Goal: Obtain resource: Obtain resource

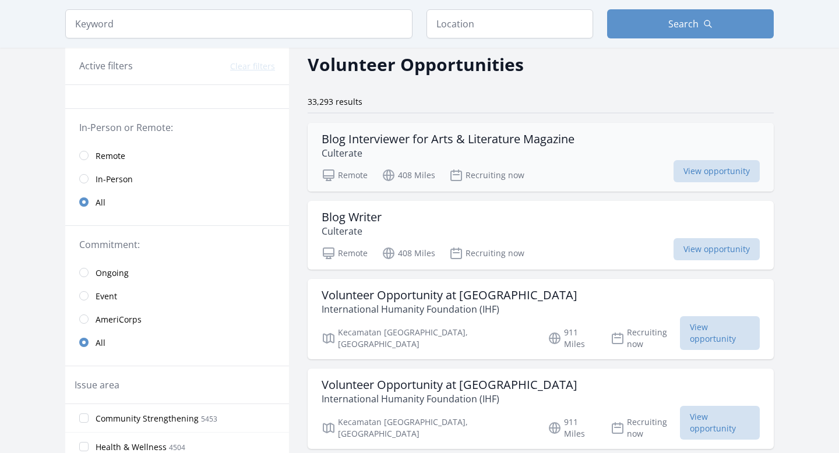
scroll to position [57, 0]
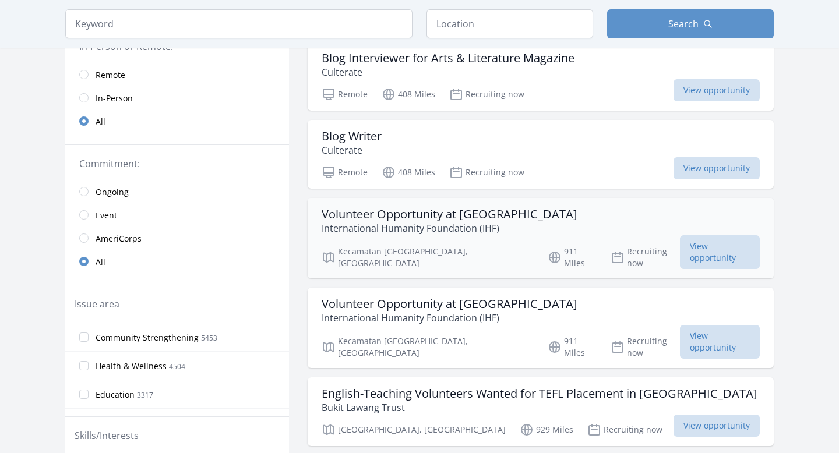
scroll to position [132, 0]
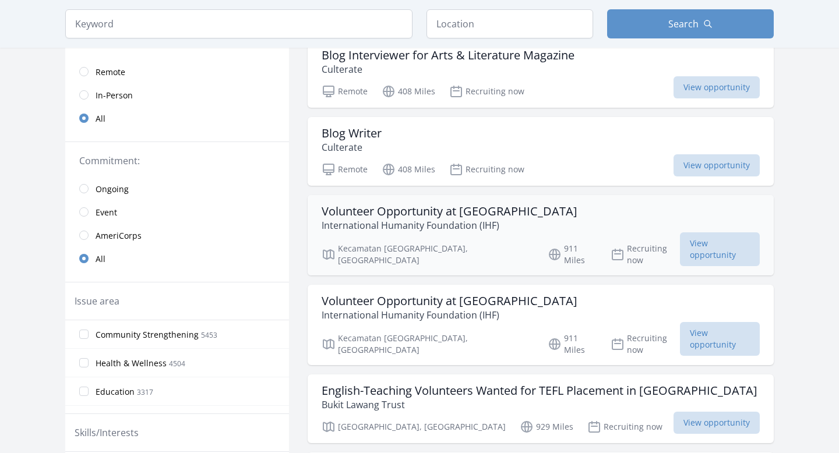
click at [431, 221] on p "International Humanity Foundation (IHF)" at bounding box center [450, 225] width 256 height 14
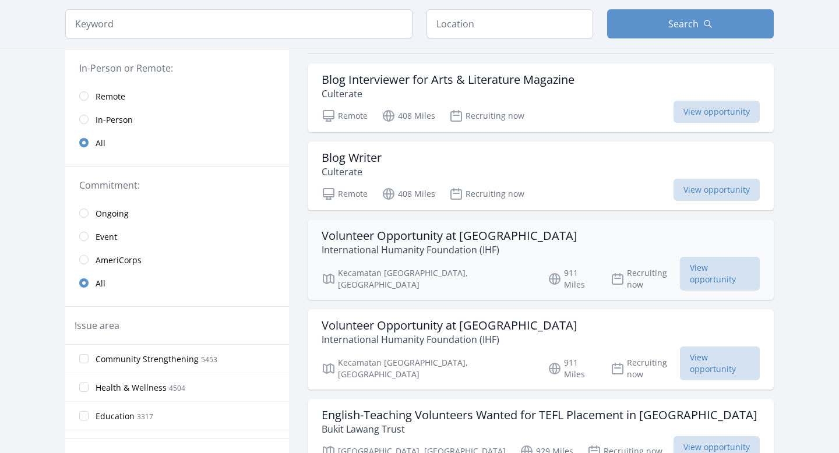
scroll to position [101, 0]
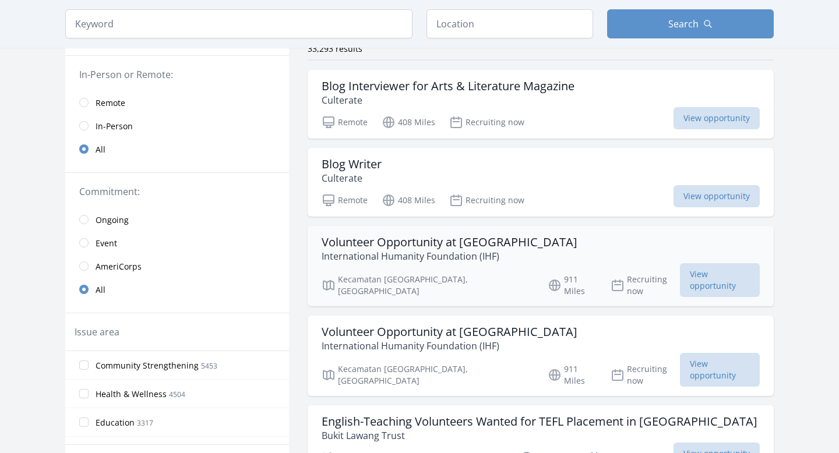
click at [430, 256] on p "International Humanity Foundation (IHF)" at bounding box center [450, 256] width 256 height 14
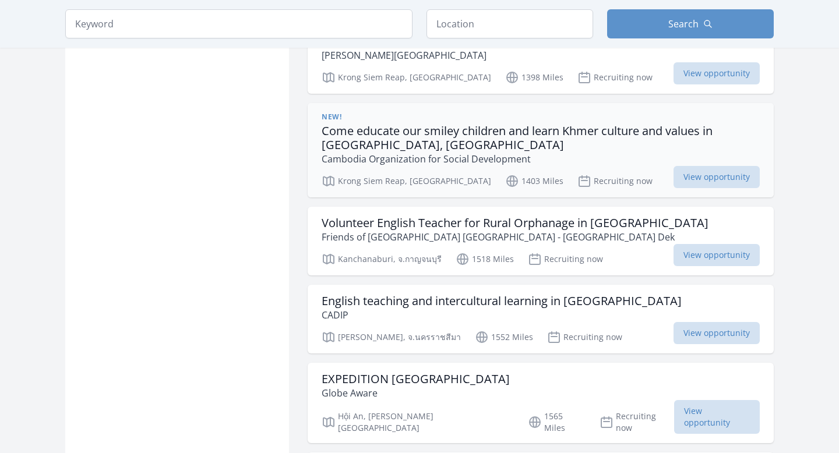
scroll to position [1249, 0]
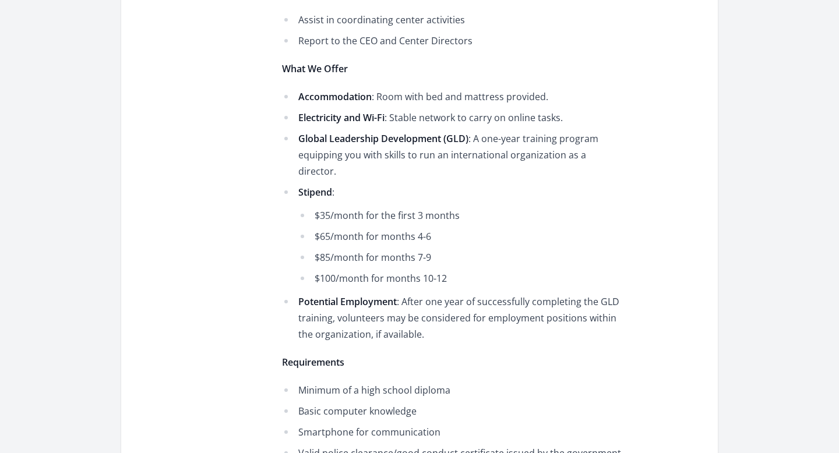
scroll to position [1031, 0]
